Goal: Check status: Check status

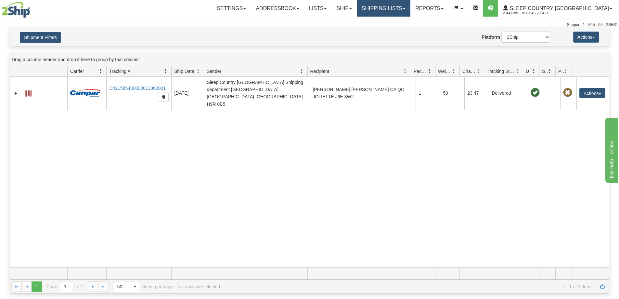
click at [402, 6] on link "Shipping lists" at bounding box center [384, 8] width 54 height 16
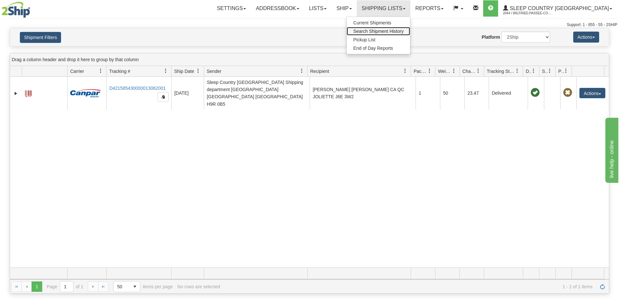
click at [404, 31] on span "Search Shipment History" at bounding box center [378, 31] width 50 height 5
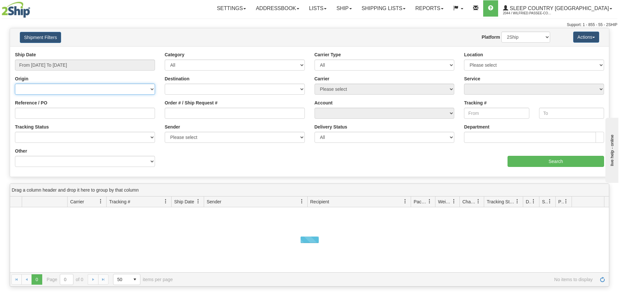
click at [46, 90] on select "Canada United States Mexico Puerto Rico Romania Australia New Zealand SouthAfri…" at bounding box center [85, 89] width 140 height 11
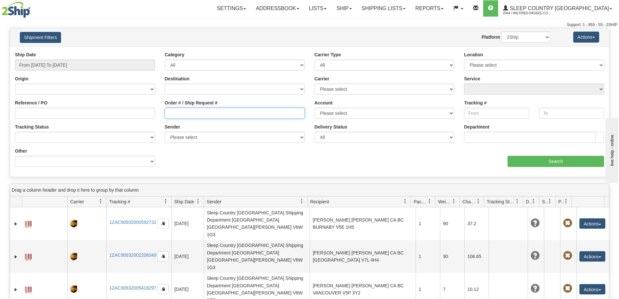
click at [197, 114] on input "Order # / Ship Request #" at bounding box center [235, 113] width 140 height 11
paste input "9000H994328*A"
type input "9000H994328*A"
click at [70, 65] on input "From 08/27/2025 To 08/28/2025" at bounding box center [85, 64] width 140 height 11
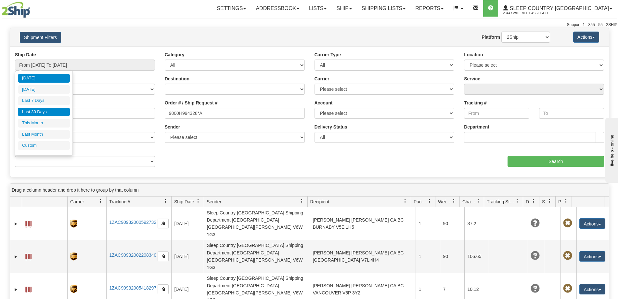
click at [53, 110] on li "Last 30 Days" at bounding box center [44, 112] width 52 height 9
type input "From [DATE] To [DATE]"
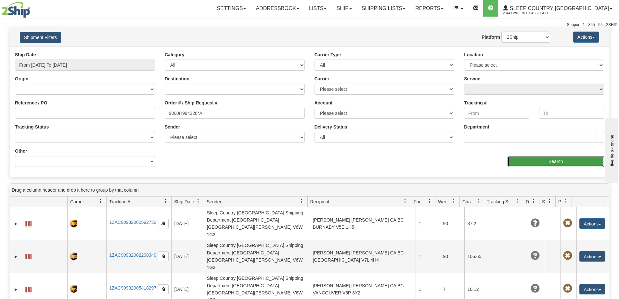
click at [563, 162] on input "Search" at bounding box center [556, 161] width 97 height 11
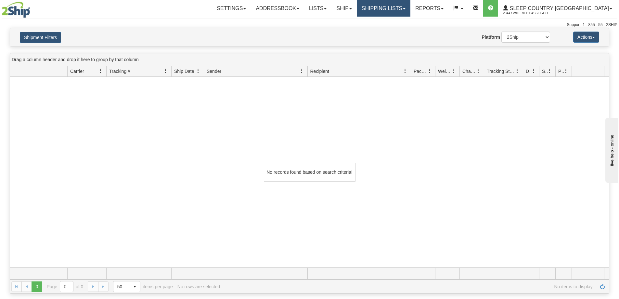
click at [407, 5] on link "Shipping lists" at bounding box center [384, 8] width 54 height 16
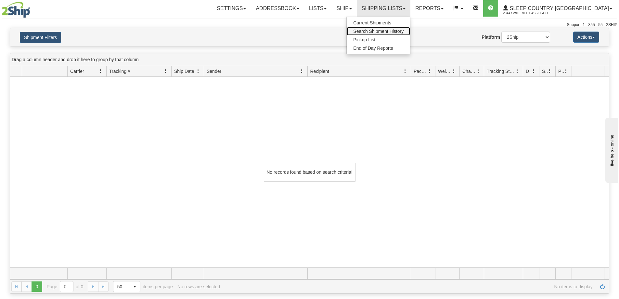
click at [404, 31] on span "Search Shipment History" at bounding box center [378, 31] width 50 height 5
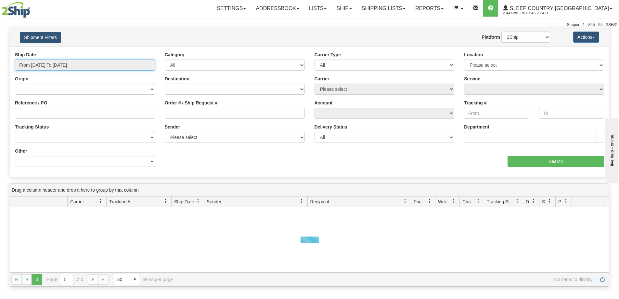
click at [67, 66] on input "From [DATE] To [DATE]" at bounding box center [85, 64] width 140 height 11
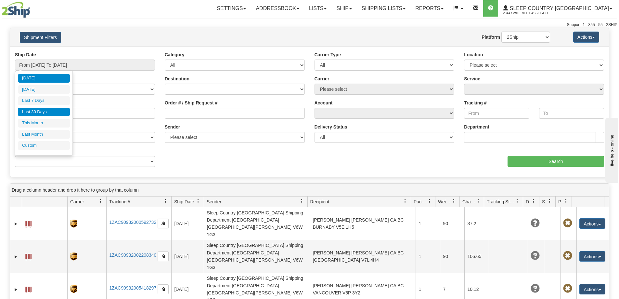
click at [52, 113] on li "Last 30 Days" at bounding box center [44, 112] width 52 height 9
type input "From [DATE] To [DATE]"
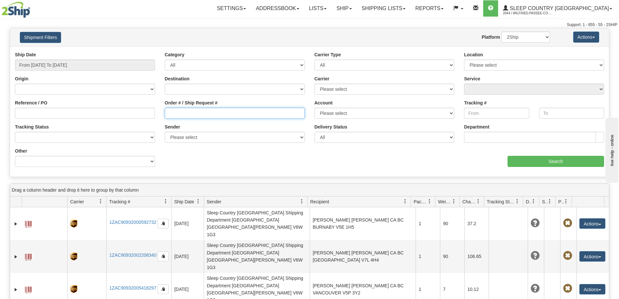
click at [189, 113] on input "Order # / Ship Request #" at bounding box center [235, 113] width 140 height 11
paste input "9000H994328*A"
drag, startPoint x: 197, startPoint y: 113, endPoint x: 230, endPoint y: 109, distance: 33.1
click at [228, 113] on input "9000H994328*A" at bounding box center [235, 113] width 140 height 11
type input "9000H994328"
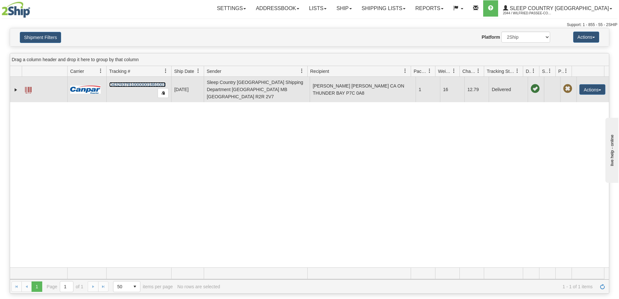
click at [137, 82] on link "D432937810000001861001" at bounding box center [137, 84] width 57 height 5
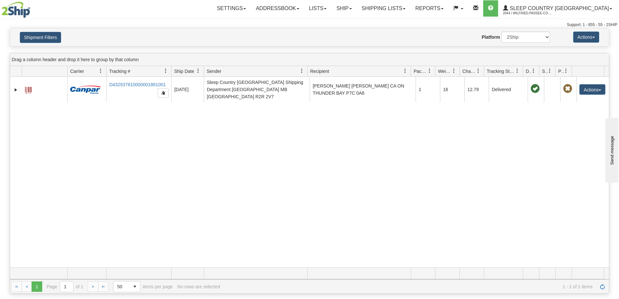
click at [330, 187] on div "31464359 2044 D432937810000001861001 08/15/2025 08/15/2025 11:10:22 AM Sleep Co…" at bounding box center [309, 172] width 599 height 190
